Goal: Task Accomplishment & Management: Manage account settings

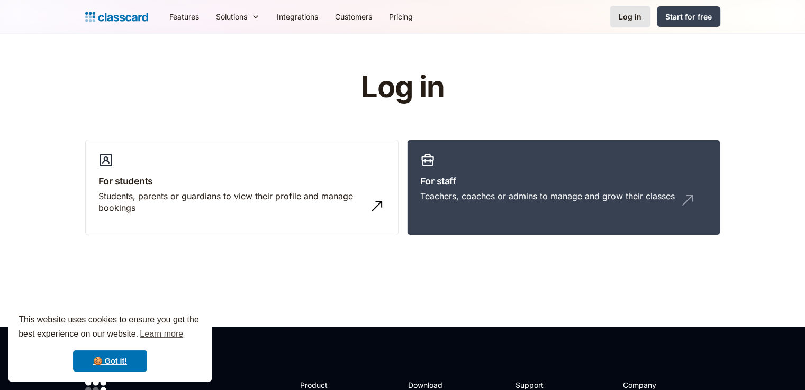
click at [640, 22] on div "Log in" at bounding box center [630, 16] width 23 height 11
click at [642, 15] on link "Log in" at bounding box center [630, 17] width 41 height 22
